Goal: Transaction & Acquisition: Purchase product/service

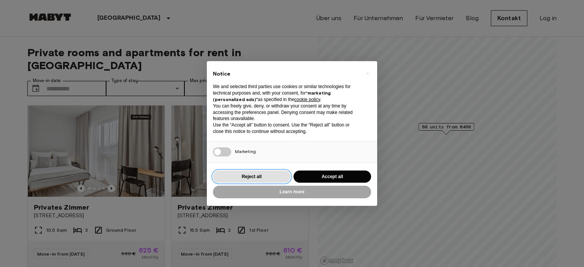
click at [276, 176] on button "Reject all" at bounding box center [252, 177] width 78 height 13
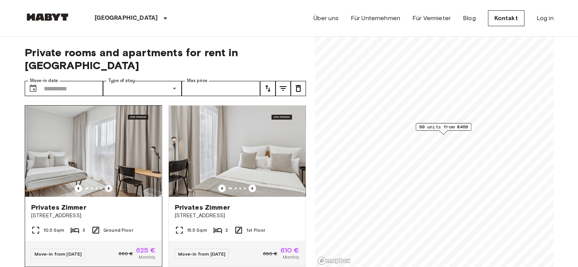
click at [108, 187] on icon "Previous image" at bounding box center [109, 188] width 2 height 3
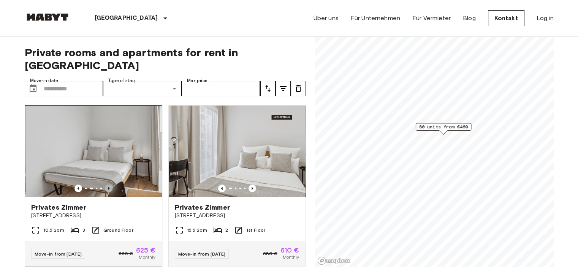
click at [108, 187] on icon "Previous image" at bounding box center [109, 188] width 2 height 3
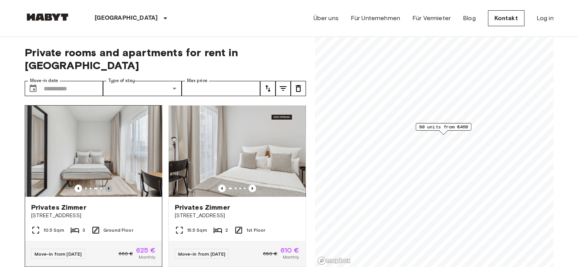
click at [108, 187] on icon "Previous image" at bounding box center [109, 188] width 2 height 3
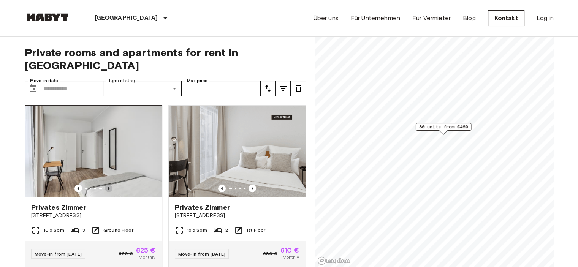
click at [108, 187] on icon "Previous image" at bounding box center [109, 188] width 2 height 3
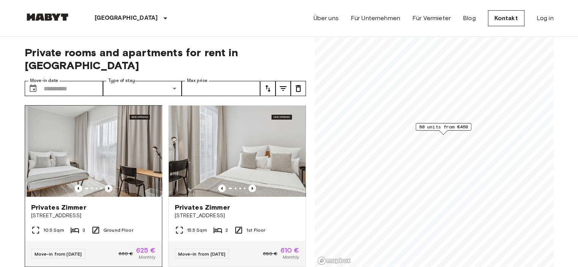
click at [108, 187] on icon "Previous image" at bounding box center [109, 188] width 2 height 3
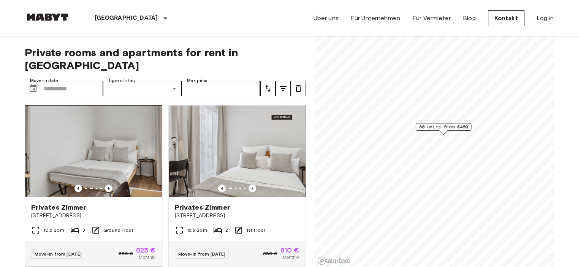
click at [108, 187] on icon "Previous image" at bounding box center [109, 188] width 2 height 3
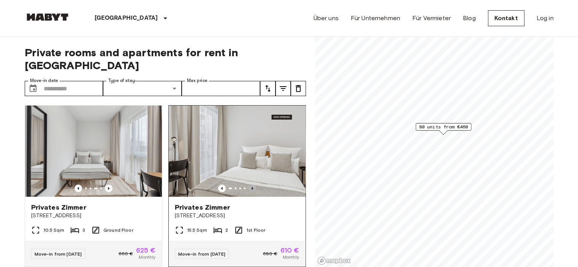
click at [249, 185] on icon "Previous image" at bounding box center [253, 189] width 8 height 8
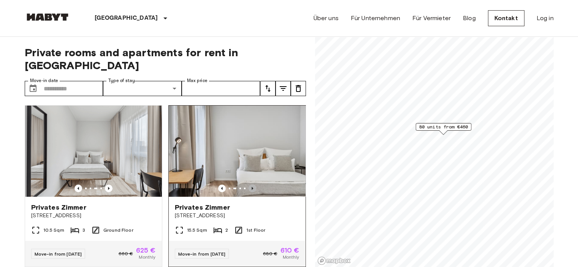
click at [249, 185] on icon "Previous image" at bounding box center [253, 189] width 8 height 8
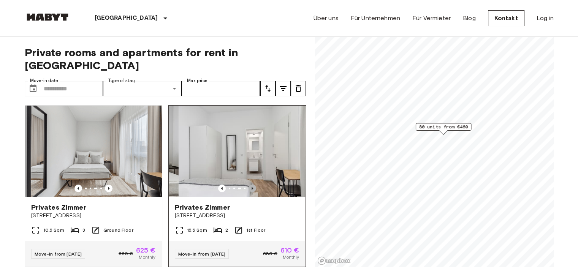
click at [249, 185] on icon "Previous image" at bounding box center [253, 189] width 8 height 8
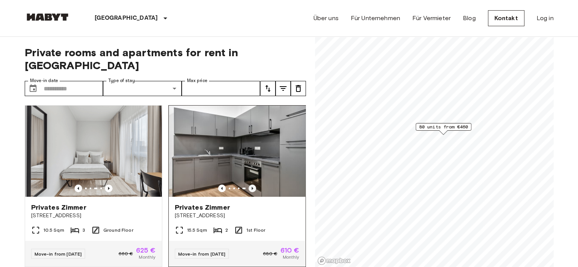
click at [249, 185] on icon "Previous image" at bounding box center [253, 189] width 8 height 8
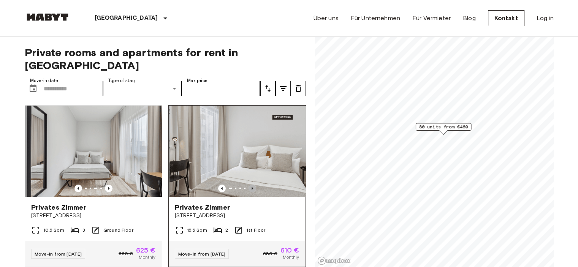
click at [249, 185] on icon "Previous image" at bounding box center [253, 189] width 8 height 8
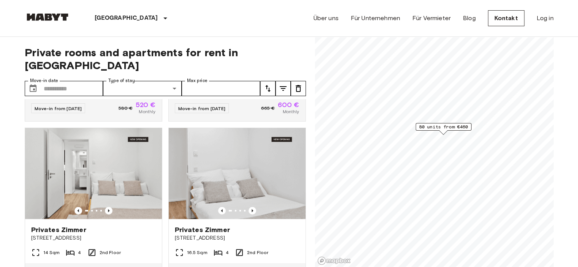
scroll to position [2053, 0]
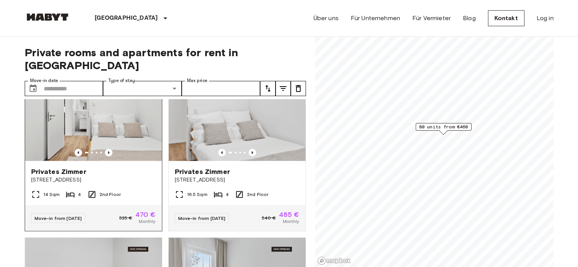
click at [100, 153] on img at bounding box center [93, 115] width 137 height 91
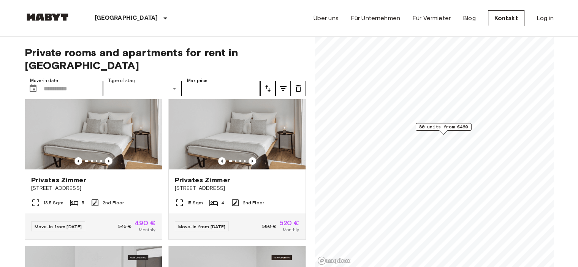
scroll to position [3080, 0]
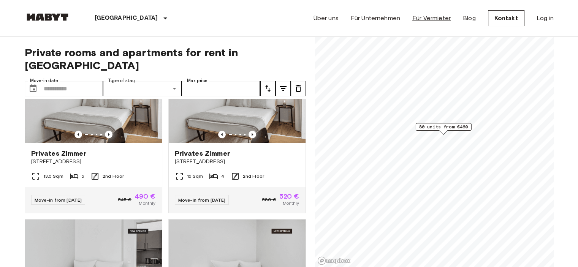
click at [429, 22] on link "Für Vermieter" at bounding box center [432, 18] width 38 height 9
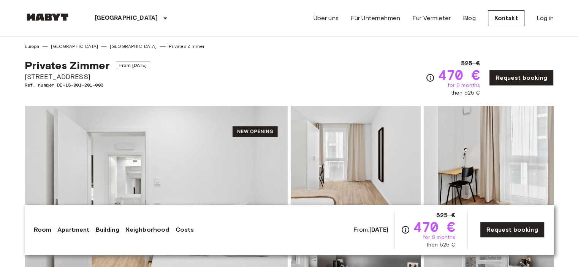
click at [138, 150] on img at bounding box center [156, 207] width 263 height 202
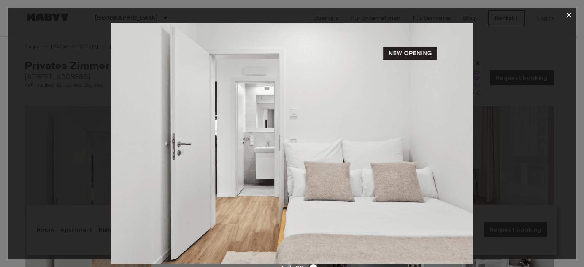
click at [509, 116] on div at bounding box center [292, 143] width 569 height 241
click at [567, 14] on icon "button" at bounding box center [568, 15] width 5 height 5
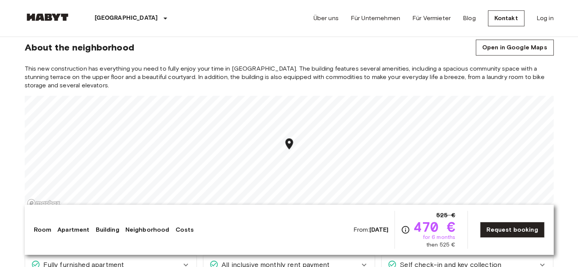
scroll to position [837, 0]
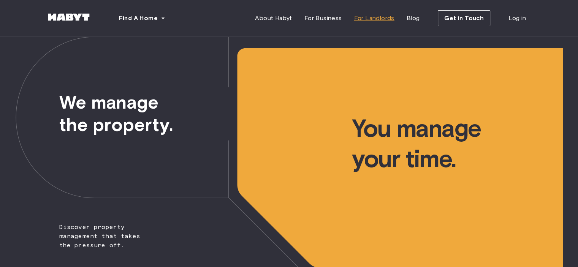
click at [360, 17] on span "For Landlords" at bounding box center [374, 18] width 40 height 9
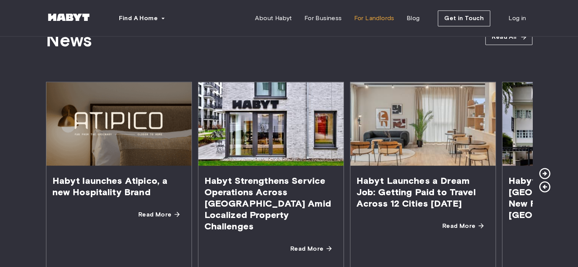
scroll to position [1369, 0]
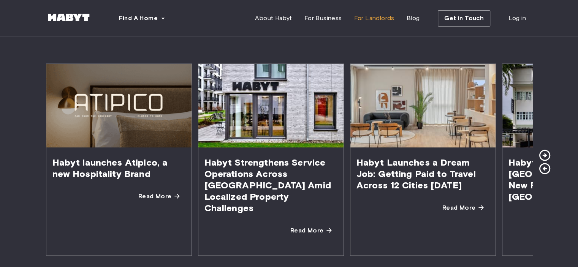
click at [399, 177] on span "Habyt Launches a Dream Job: Getting Paid to Travel Across 12 Cities in 12 Months" at bounding box center [423, 174] width 145 height 52
click at [463, 205] on span "Read More" at bounding box center [459, 207] width 33 height 9
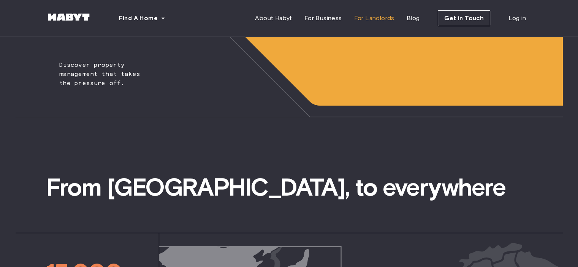
scroll to position [190, 0]
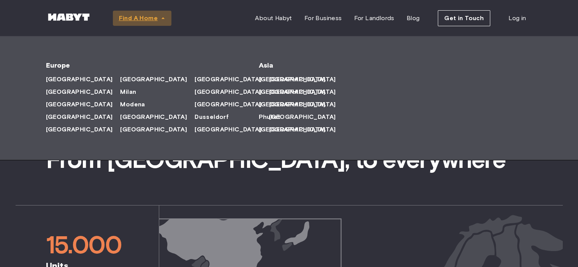
click at [152, 21] on span "Find A Home" at bounding box center [138, 18] width 39 height 9
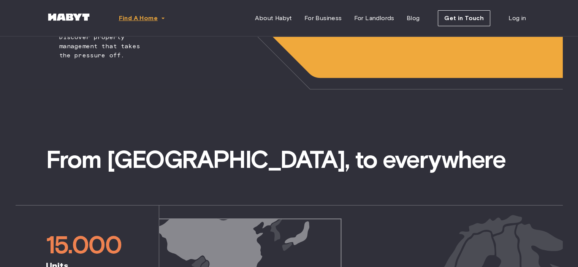
click at [151, 21] on span "Find A Home" at bounding box center [138, 18] width 39 height 9
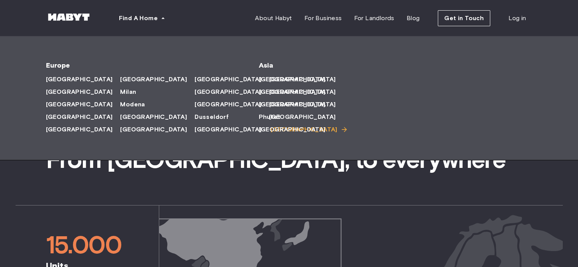
click at [271, 133] on span "[GEOGRAPHIC_DATA]" at bounding box center [304, 129] width 67 height 9
